Goal: Find contact information: Find contact information

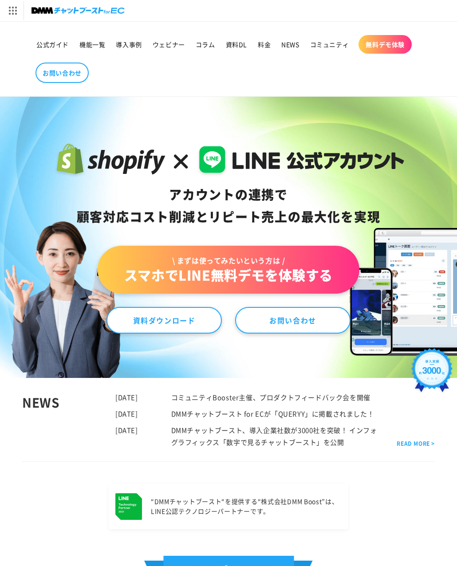
click at [135, 180] on div "アカウントの連携で 顧客対応コスト削減と リピート売上の 最大化を実現 \ まずは使ってみたいという方は / スマホでLINE無料デモを体験する 資料ダウンロ…" at bounding box center [228, 237] width 369 height 192
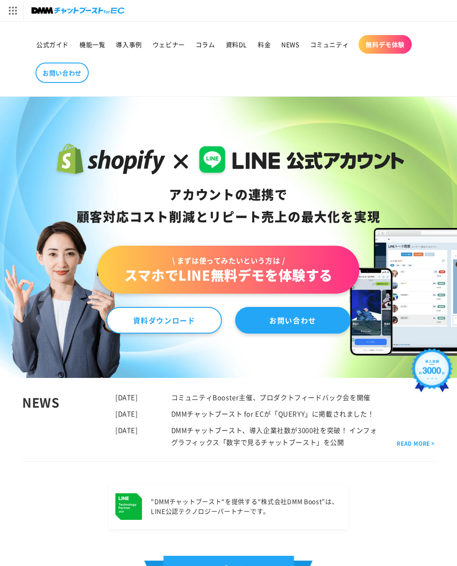
click at [296, 321] on link "お問い合わせ" at bounding box center [292, 320] width 115 height 27
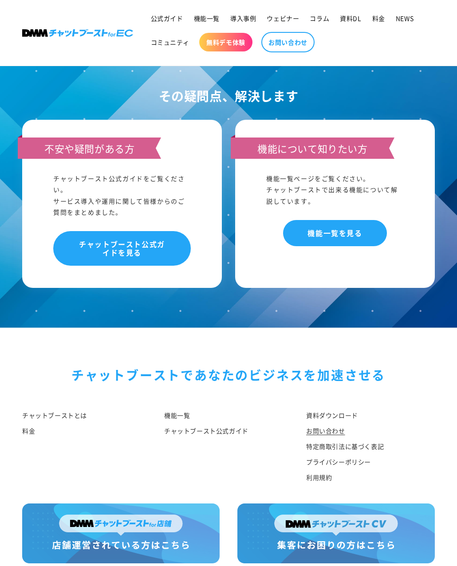
scroll to position [756, 0]
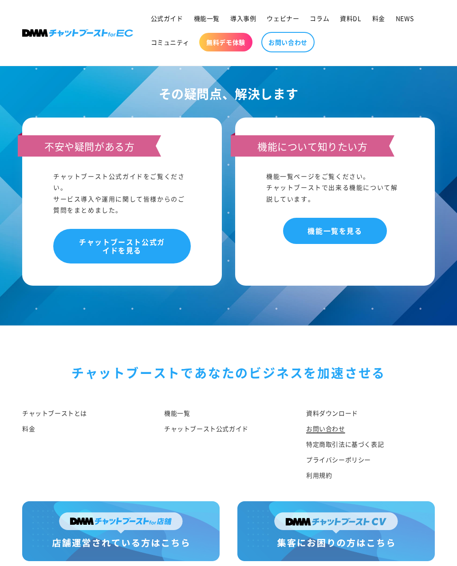
click at [321, 421] on link "お問い合わせ" at bounding box center [325, 429] width 39 height 16
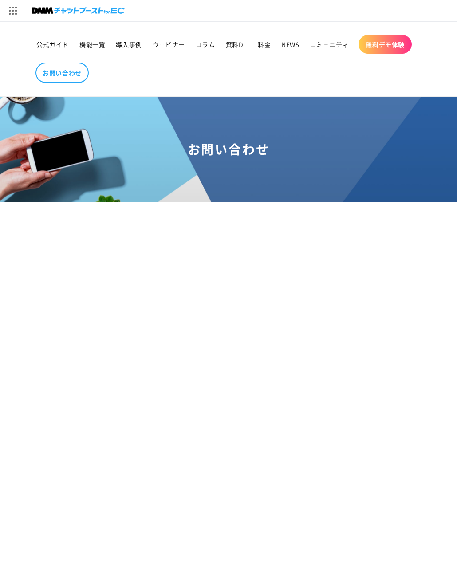
click at [261, 73] on ul "公式ガイド 機能一覧 導入事例 ウェビナー コラム 資料DL 料金 NEWS コミュニティ 無料デモ体験 お問い合わせ" at bounding box center [228, 59] width 395 height 57
click at [218, 80] on ul "公式ガイド 機能一覧 導入事例 ウェビナー コラム 資料DL 料金 NEWS コミュニティ 無料デモ体験 お問い合わせ" at bounding box center [228, 59] width 395 height 57
drag, startPoint x: 213, startPoint y: 75, endPoint x: 213, endPoint y: 71, distance: 4.9
click at [213, 75] on ul "公式ガイド 機能一覧 導入事例 ウェビナー コラム 資料DL 料金 NEWS コミュニティ 無料デモ体験 お問い合わせ" at bounding box center [228, 59] width 395 height 57
